Goal: Information Seeking & Learning: Learn about a topic

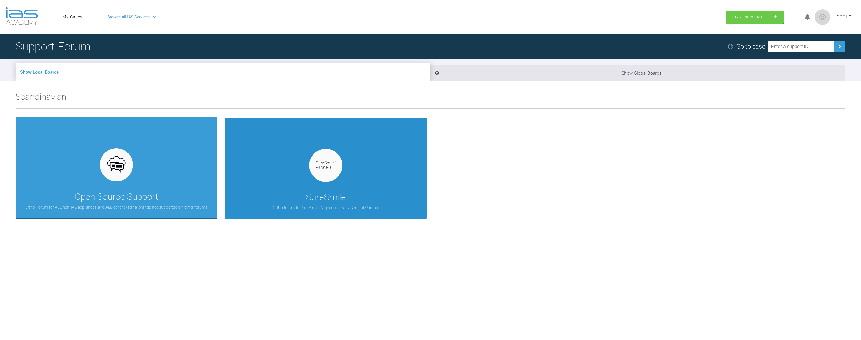
click at [367, 166] on div "SureSmile Ortho forum for SureSmile Aligner cases by Dentsply Sirona." at bounding box center [326, 168] width 202 height 101
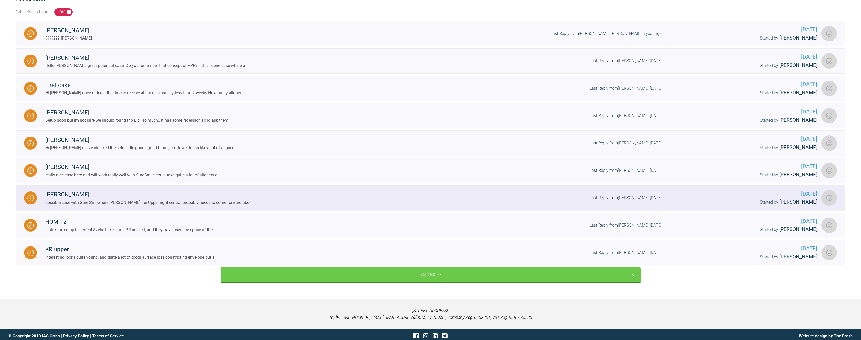
scroll to position [116, 0]
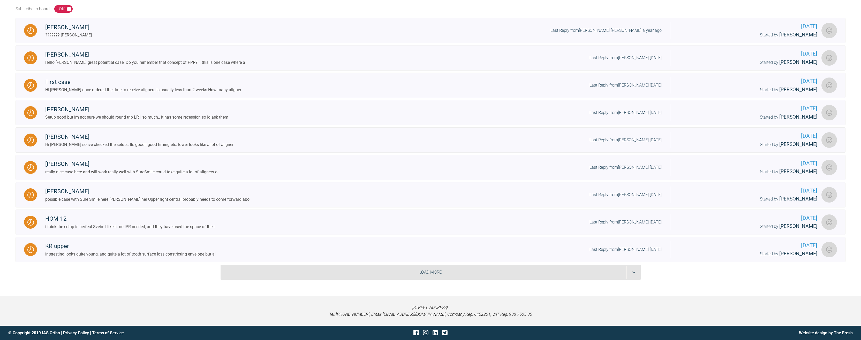
click at [460, 265] on div "Ortho forum for SureSmile Aligner cases by Dentsply Sirona. Pinned Cases Subscr…" at bounding box center [430, 132] width 861 height 327
click at [634, 272] on div "Load More" at bounding box center [431, 272] width 420 height 15
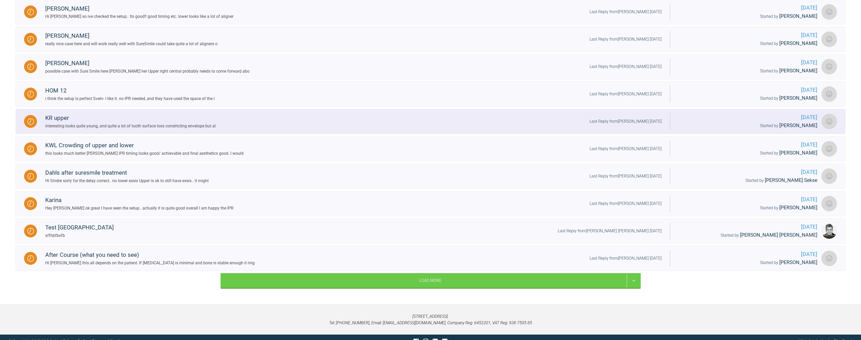
scroll to position [245, 0]
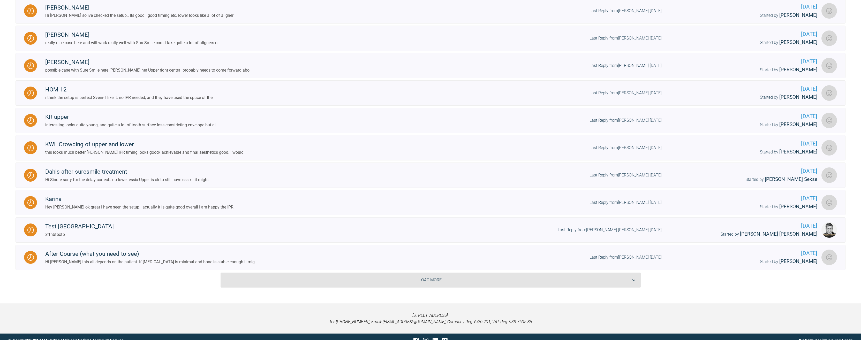
click at [633, 278] on div "Load More" at bounding box center [431, 280] width 420 height 15
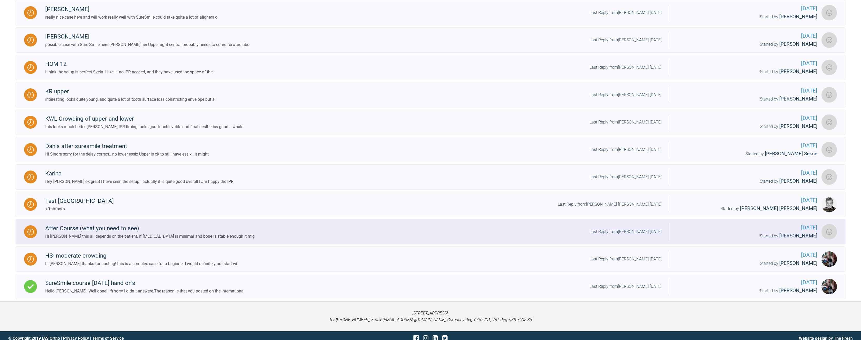
scroll to position [276, 0]
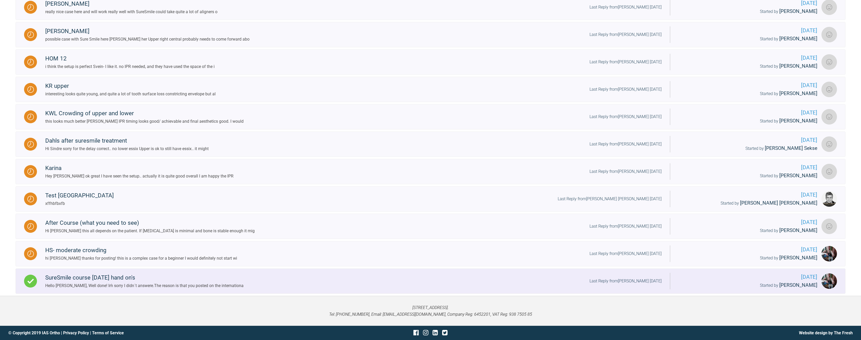
click at [221, 288] on div "Hello Irina, Well done! Iḿ sorry I didn´t answere.The reason is that you posted…" at bounding box center [144, 286] width 198 height 7
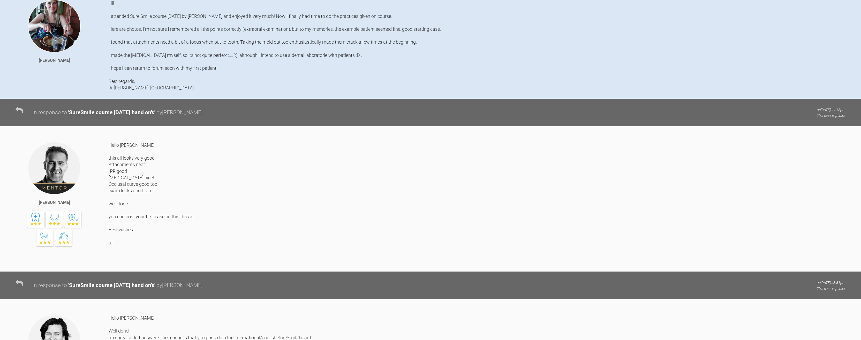
scroll to position [44, 0]
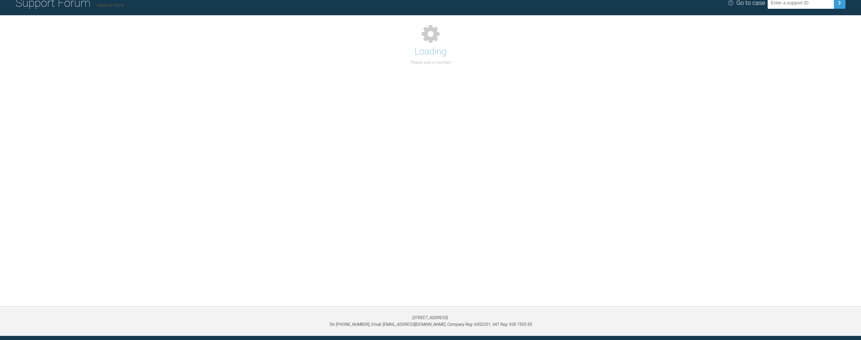
scroll to position [54, 0]
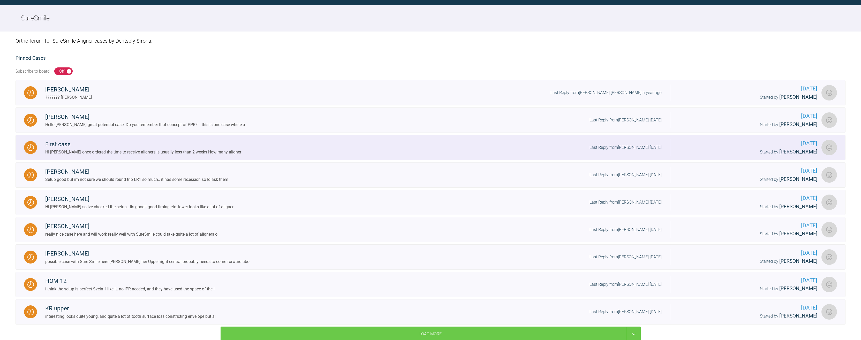
click at [214, 152] on div "HI Katrine once ordered the time to receive aligners is usually less than 2 wee…" at bounding box center [143, 152] width 196 height 7
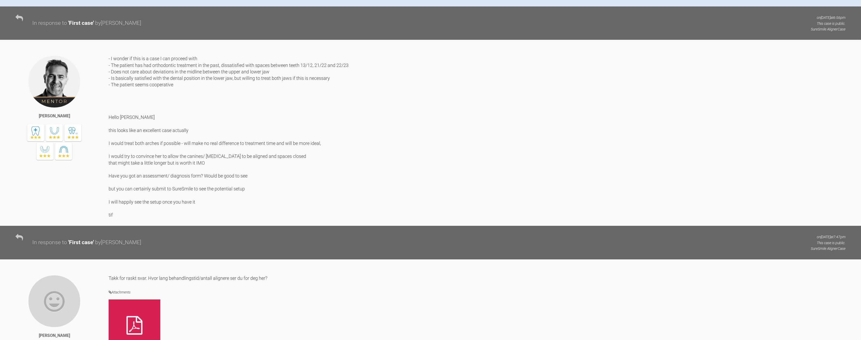
scroll to position [209, 0]
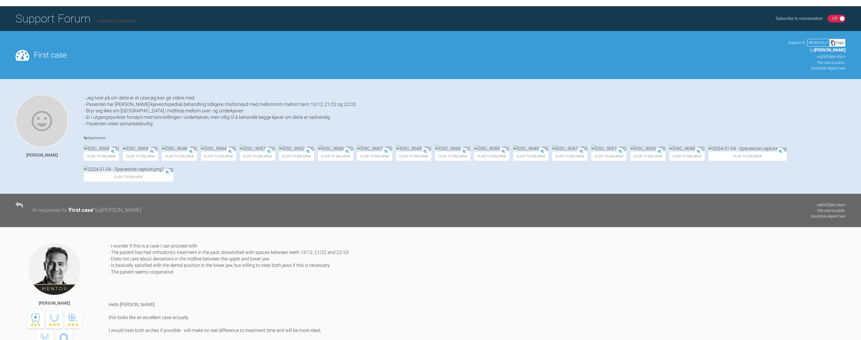
scroll to position [54, 0]
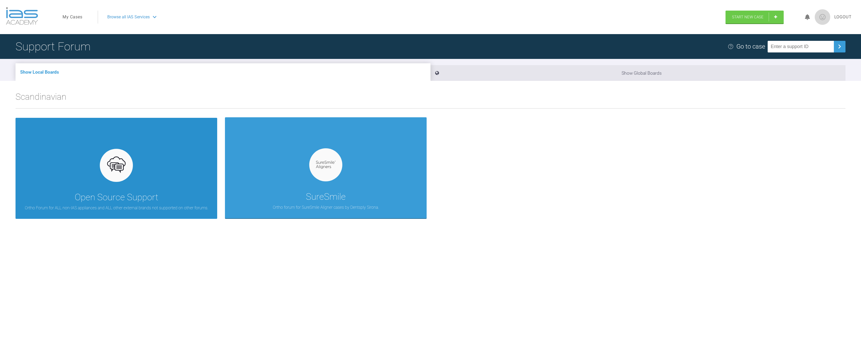
click at [176, 190] on div "Open Source Support Ortho Forum for ALL non-IAS appliances and ALL other extern…" at bounding box center [117, 168] width 202 height 101
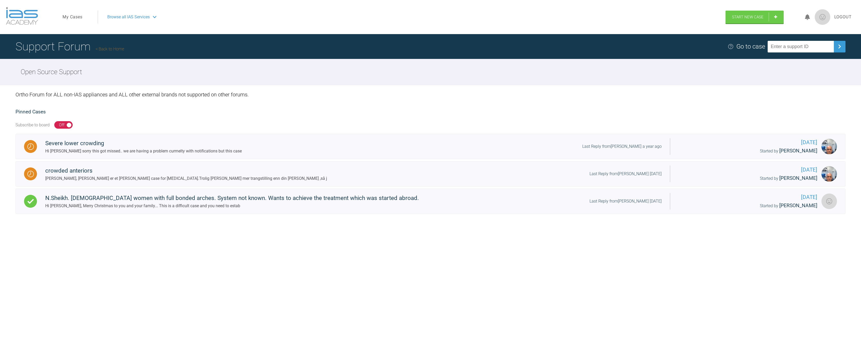
click at [111, 51] on link "Back to Home" at bounding box center [110, 49] width 28 height 5
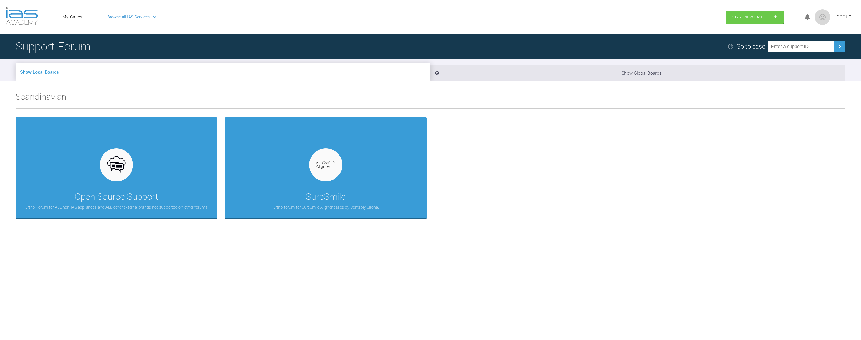
click at [53, 48] on h1 "Support Forum" at bounding box center [53, 47] width 75 height 18
click at [23, 17] on img at bounding box center [22, 16] width 32 height 18
click at [79, 17] on link "My Cases" at bounding box center [73, 17] width 20 height 7
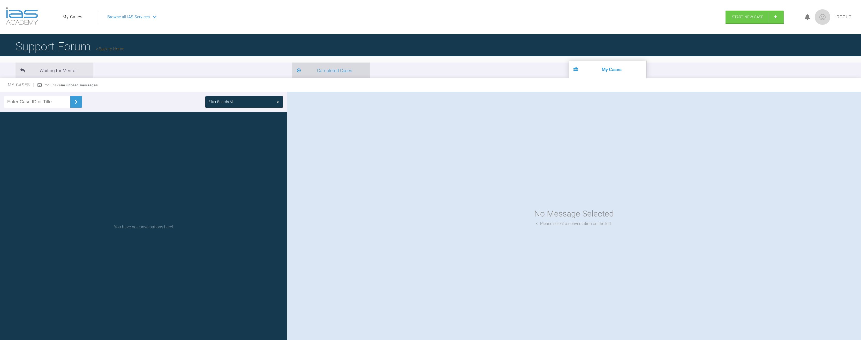
click at [292, 73] on li "Completed Cases" at bounding box center [331, 71] width 78 height 16
click at [21, 15] on img at bounding box center [22, 16] width 32 height 18
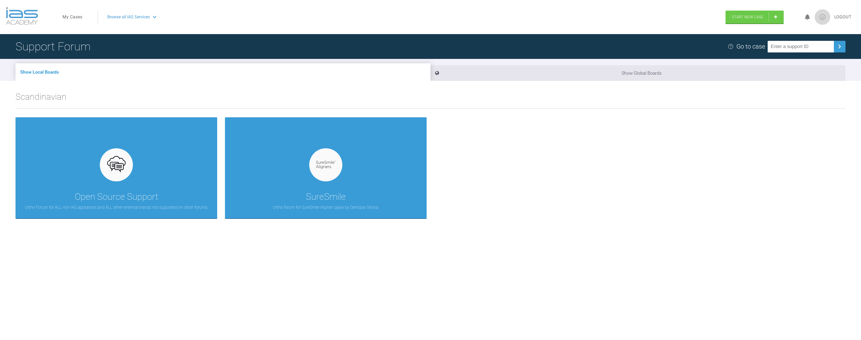
click at [21, 15] on img at bounding box center [22, 16] width 32 height 18
click at [24, 28] on header "My Cases Logout Browse all IAS Services Start New Case Logout" at bounding box center [430, 17] width 861 height 34
click at [23, 19] on img at bounding box center [22, 16] width 32 height 18
click at [132, 18] on span "Browse all IAS Services" at bounding box center [128, 17] width 42 height 7
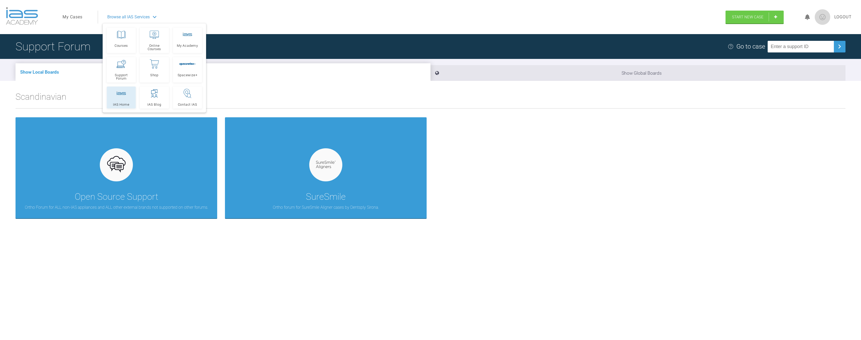
click at [124, 95] on rect at bounding box center [121, 94] width 9 height 4
